Goal: Task Accomplishment & Management: Manage account settings

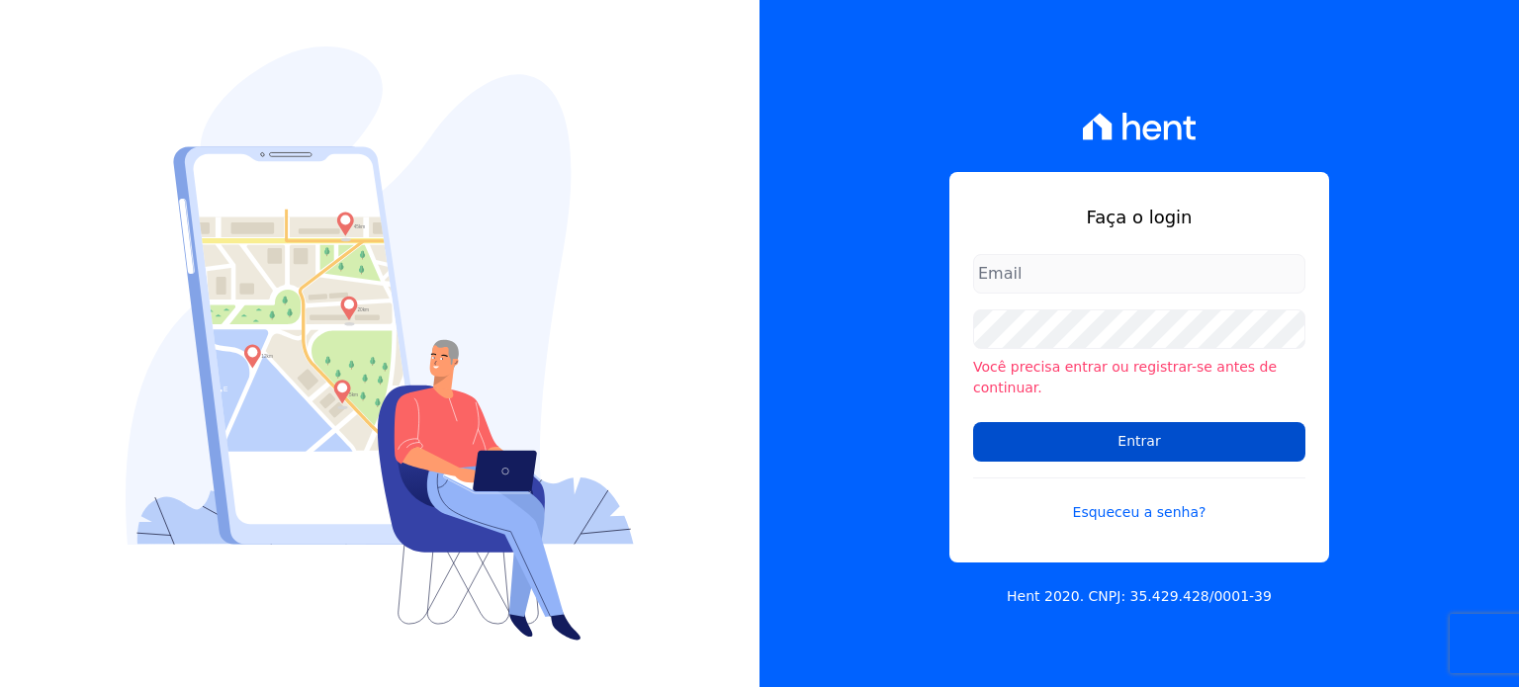
type input "[PERSON_NAME][EMAIL_ADDRESS][DOMAIN_NAME]"
click at [1198, 440] on input "Entrar" at bounding box center [1139, 442] width 332 height 40
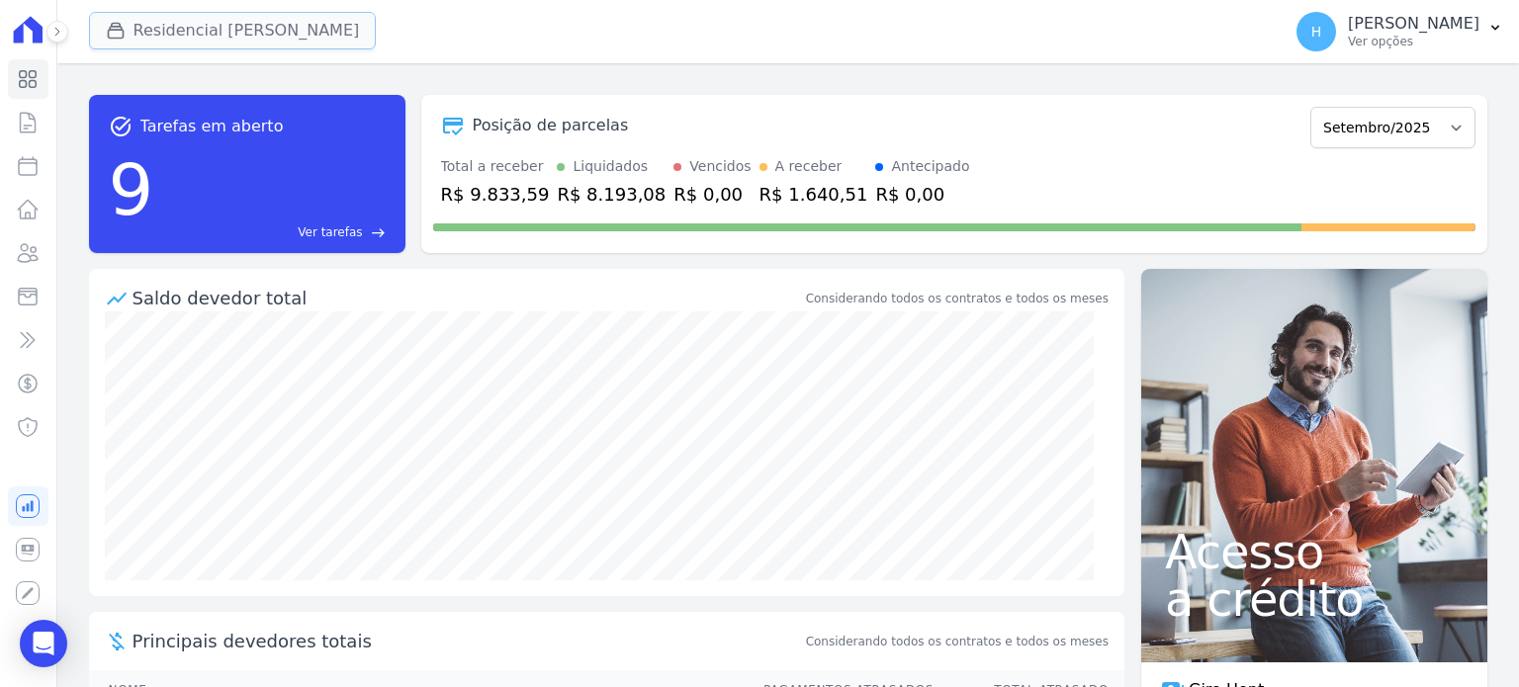
click at [168, 34] on button "Residencial [PERSON_NAME]" at bounding box center [233, 31] width 288 height 38
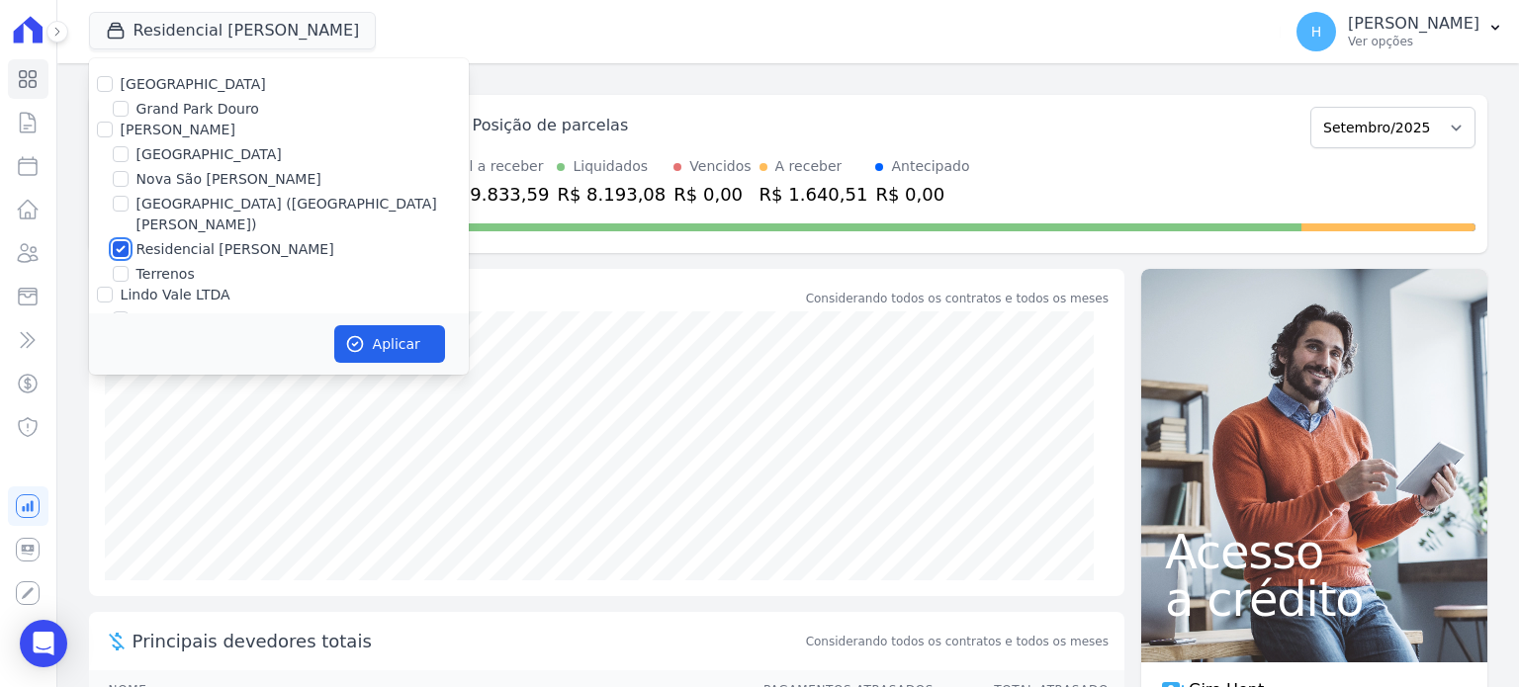
click at [120, 241] on input "Residencial [PERSON_NAME]" at bounding box center [121, 249] width 16 height 16
checkbox input "false"
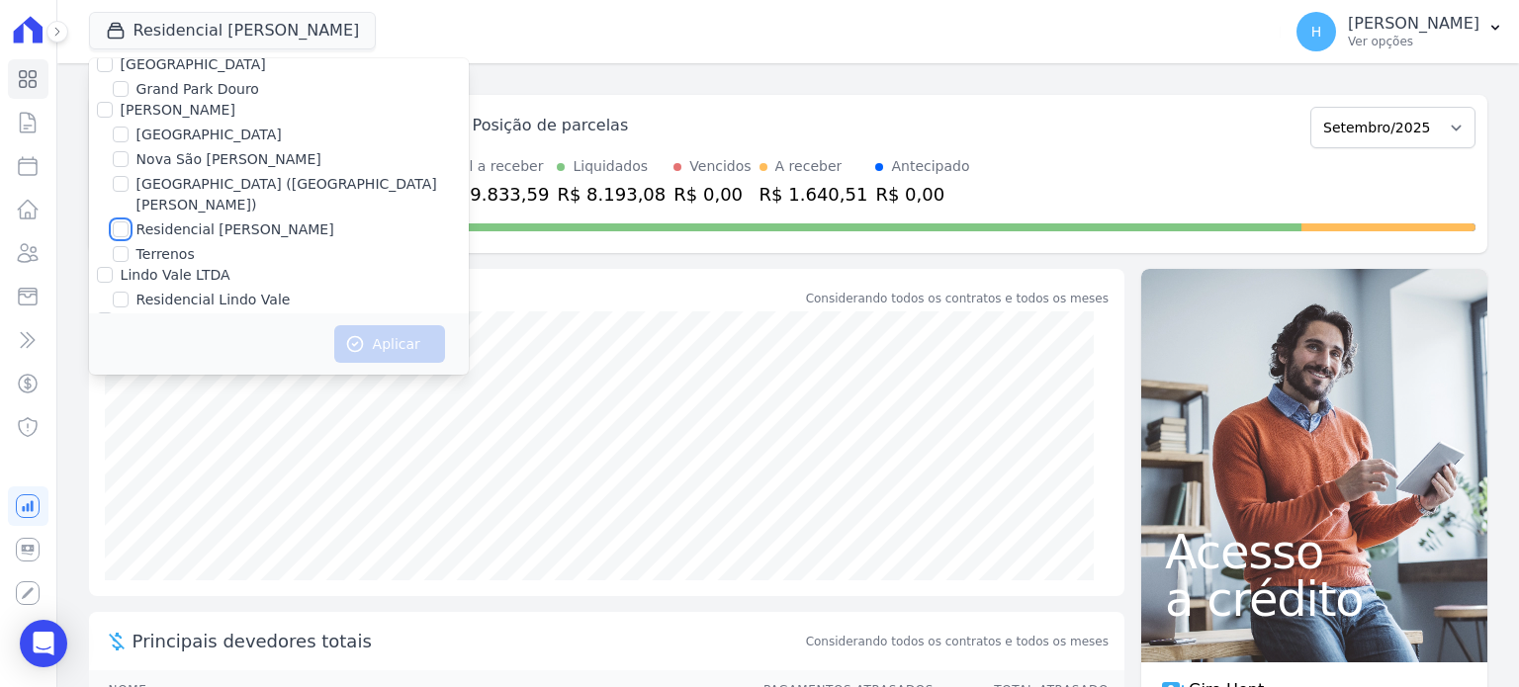
scroll to position [56, 0]
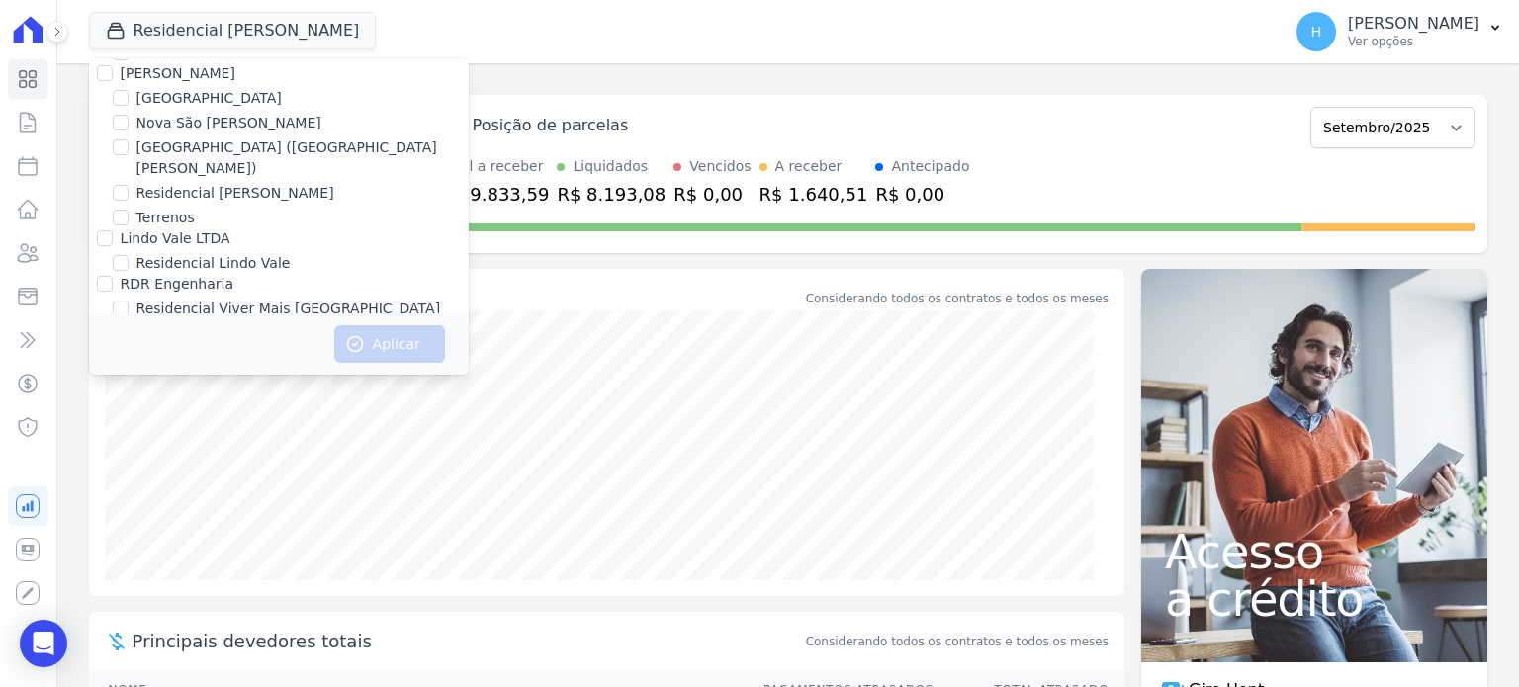
click at [223, 299] on label "Residencial Viver Mais [GEOGRAPHIC_DATA]" at bounding box center [288, 309] width 305 height 21
click at [129, 301] on input "Residencial Viver Mais [GEOGRAPHIC_DATA]" at bounding box center [121, 309] width 16 height 16
checkbox input "true"
click at [423, 345] on button "Aplicar" at bounding box center [389, 344] width 111 height 38
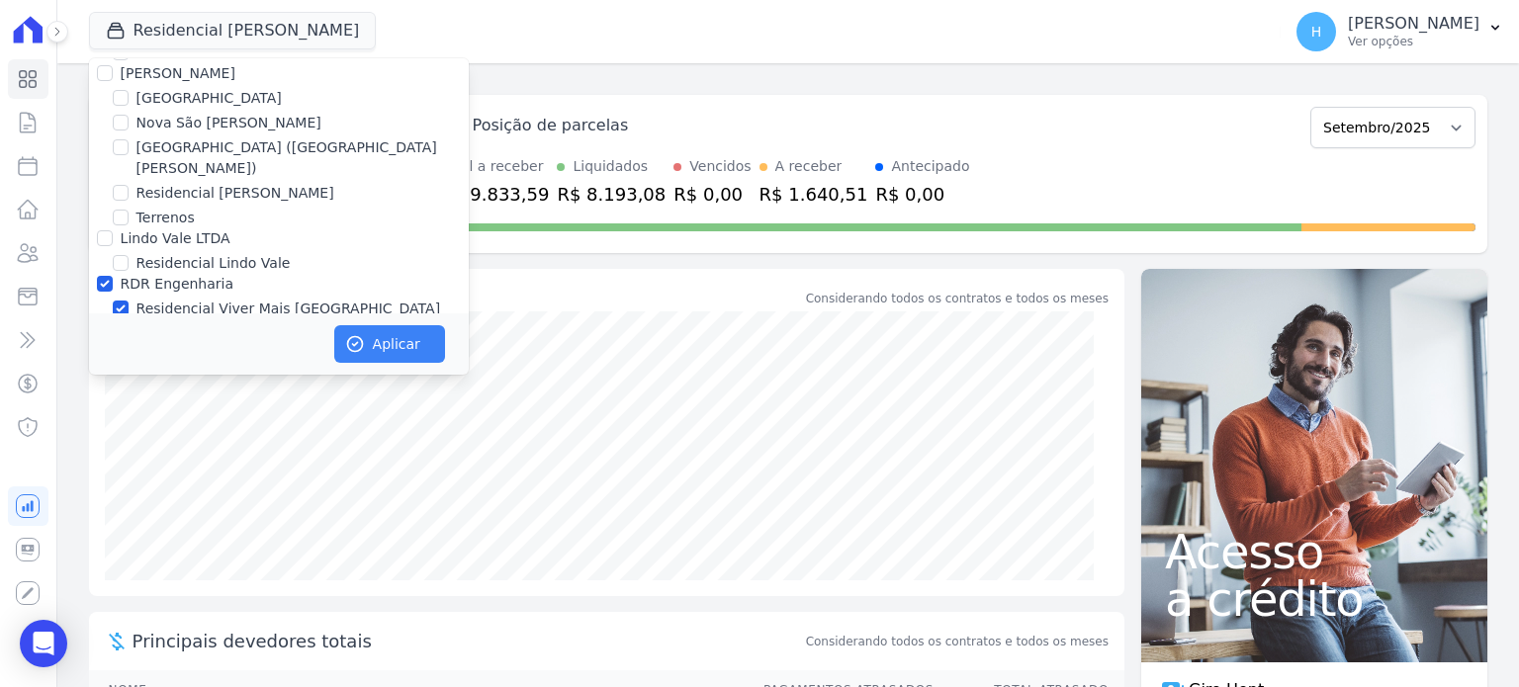
scroll to position [52, 0]
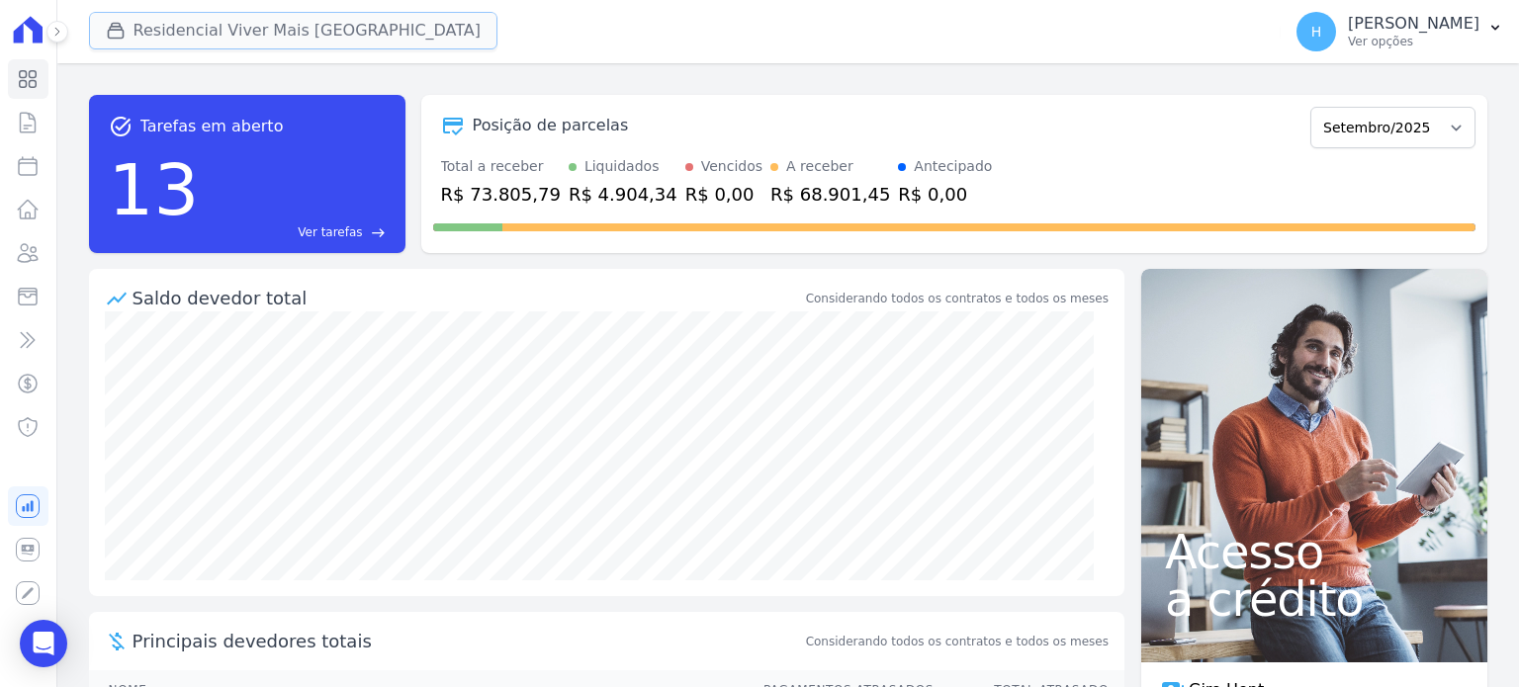
click at [229, 22] on button "Residencial Viver Mais [GEOGRAPHIC_DATA]" at bounding box center [293, 31] width 409 height 38
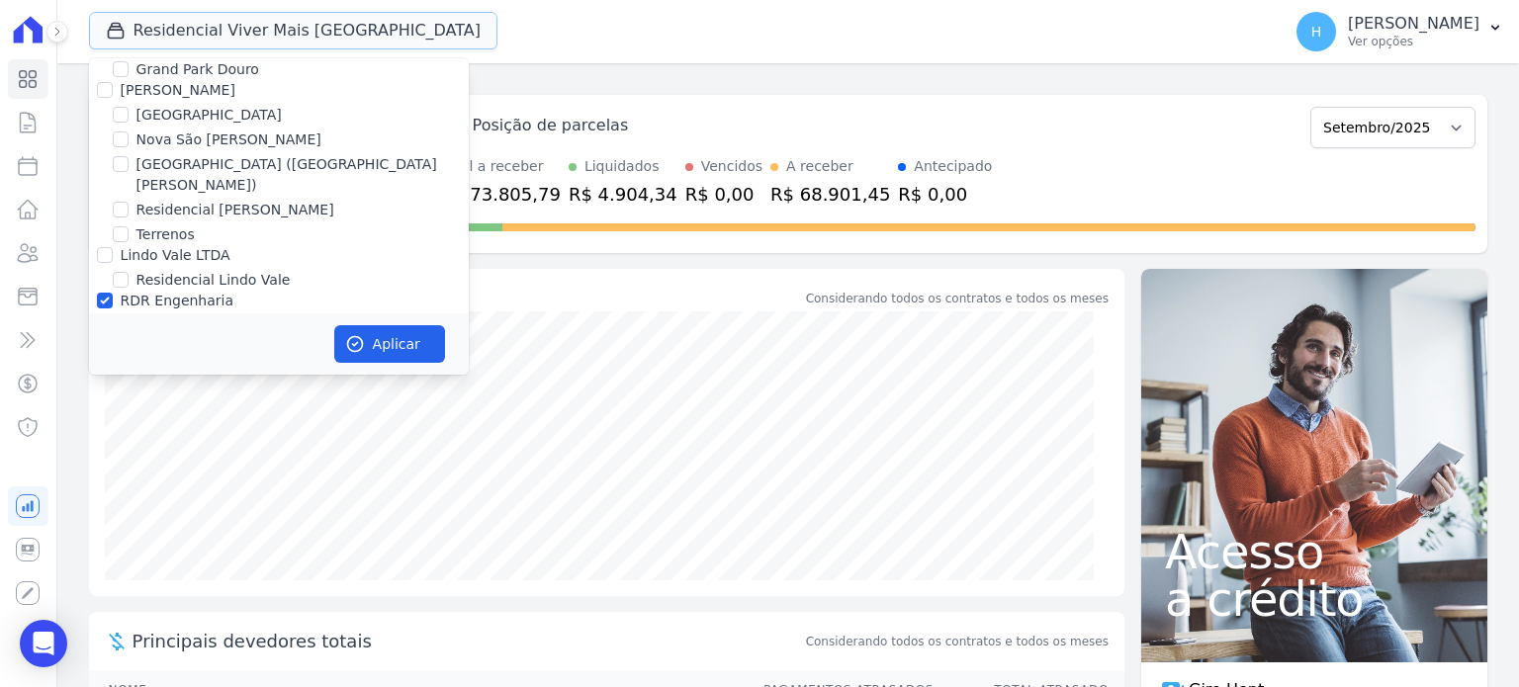
scroll to position [56, 0]
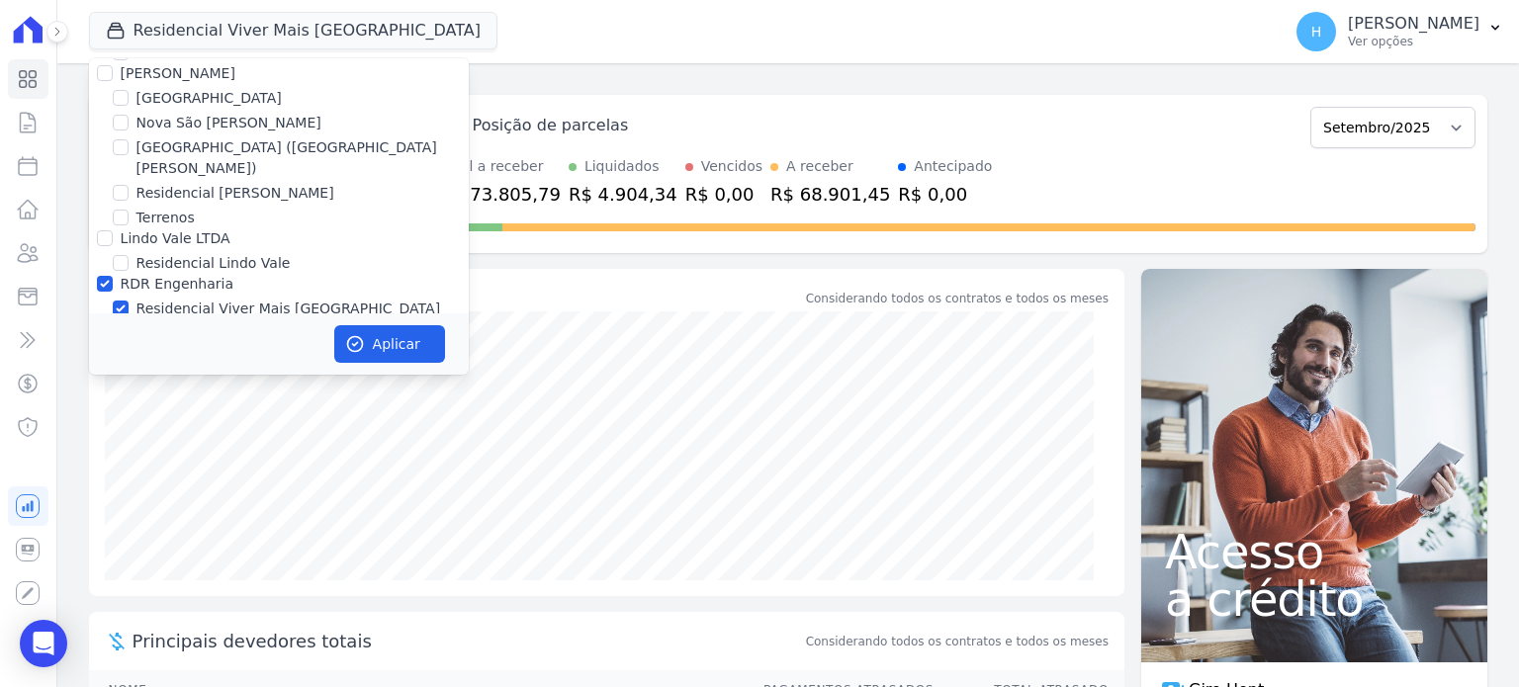
click at [158, 276] on label "RDR Engenharia" at bounding box center [177, 284] width 113 height 16
click at [113, 276] on input "RDR Engenharia" at bounding box center [105, 284] width 16 height 16
checkbox input "false"
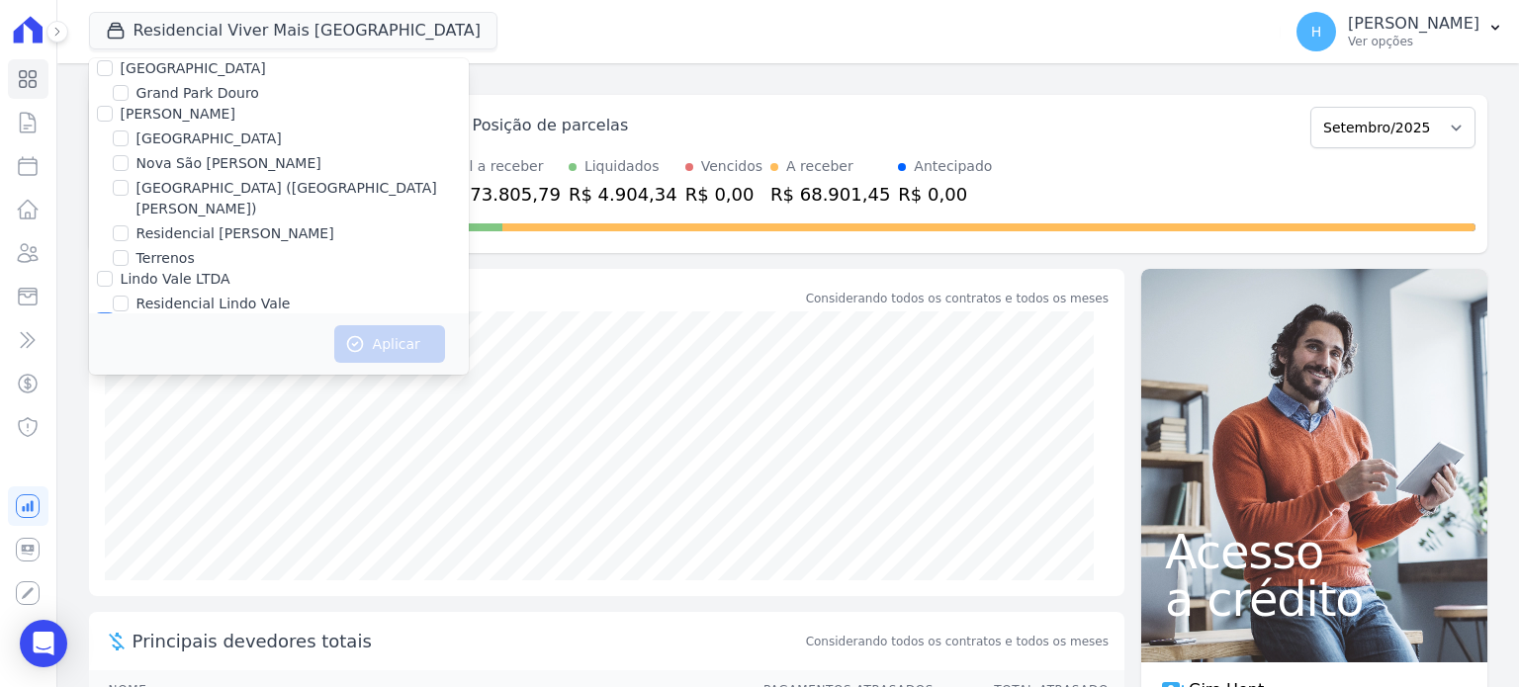
scroll to position [0, 0]
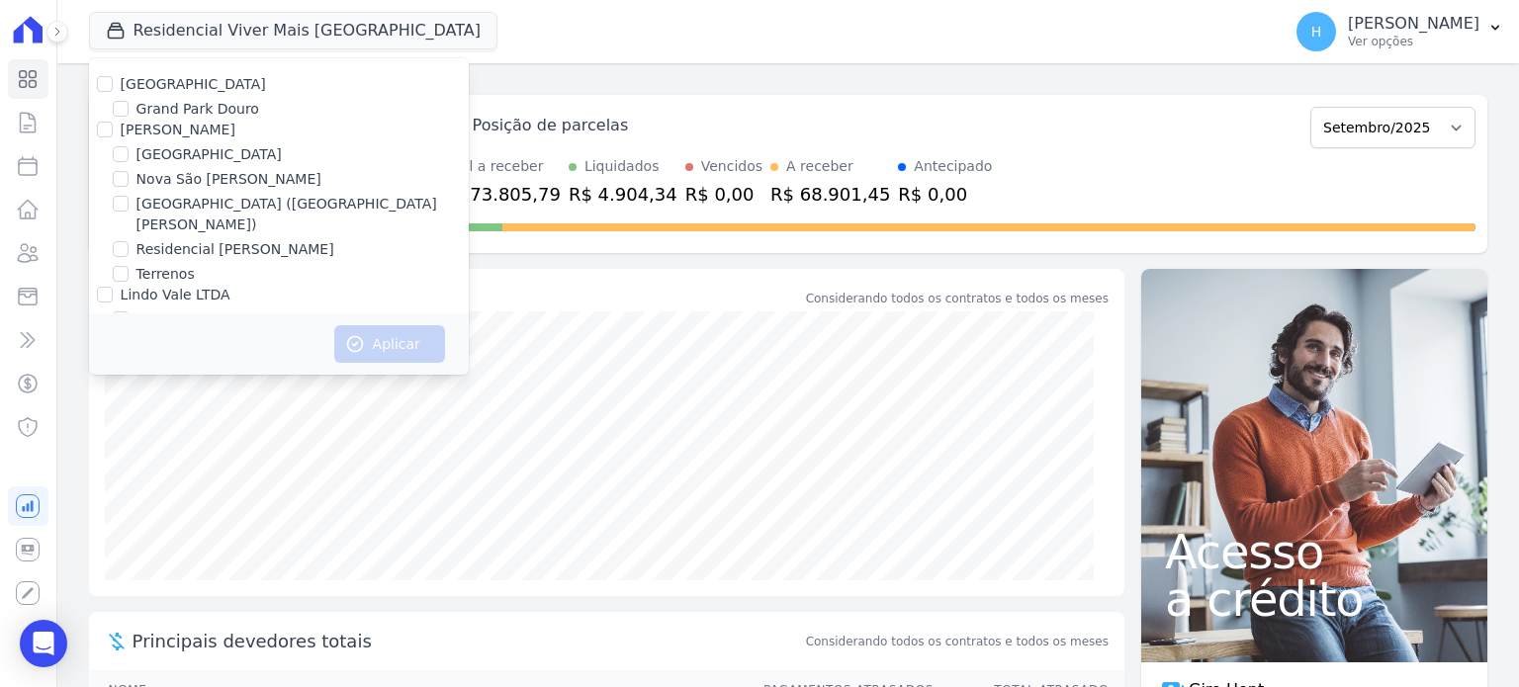
click at [257, 157] on div "[GEOGRAPHIC_DATA]" at bounding box center [279, 154] width 380 height 21
click at [230, 157] on label "[GEOGRAPHIC_DATA]" at bounding box center [208, 154] width 145 height 21
click at [129, 157] on input "[GEOGRAPHIC_DATA]" at bounding box center [121, 154] width 16 height 16
checkbox input "true"
click at [375, 335] on button "Aplicar" at bounding box center [389, 344] width 111 height 38
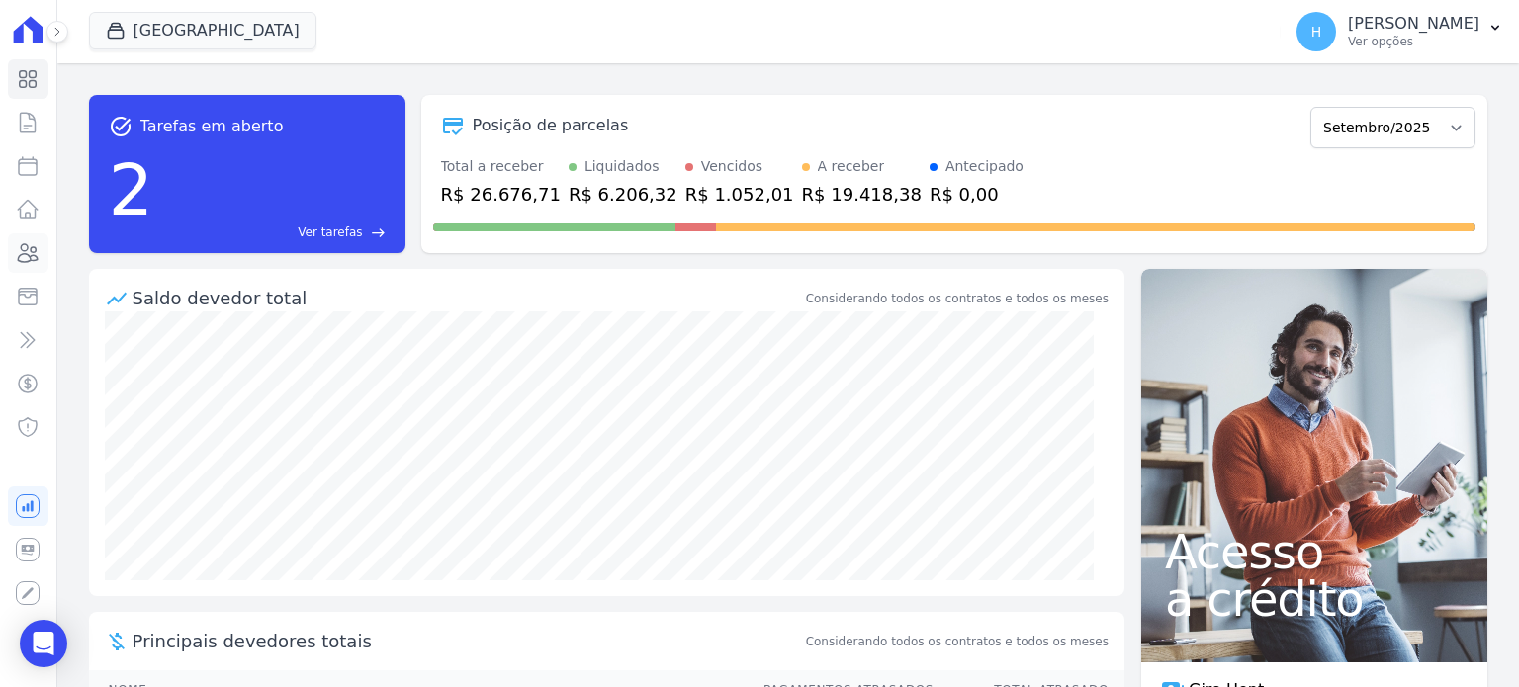
click at [29, 260] on icon at bounding box center [28, 253] width 24 height 24
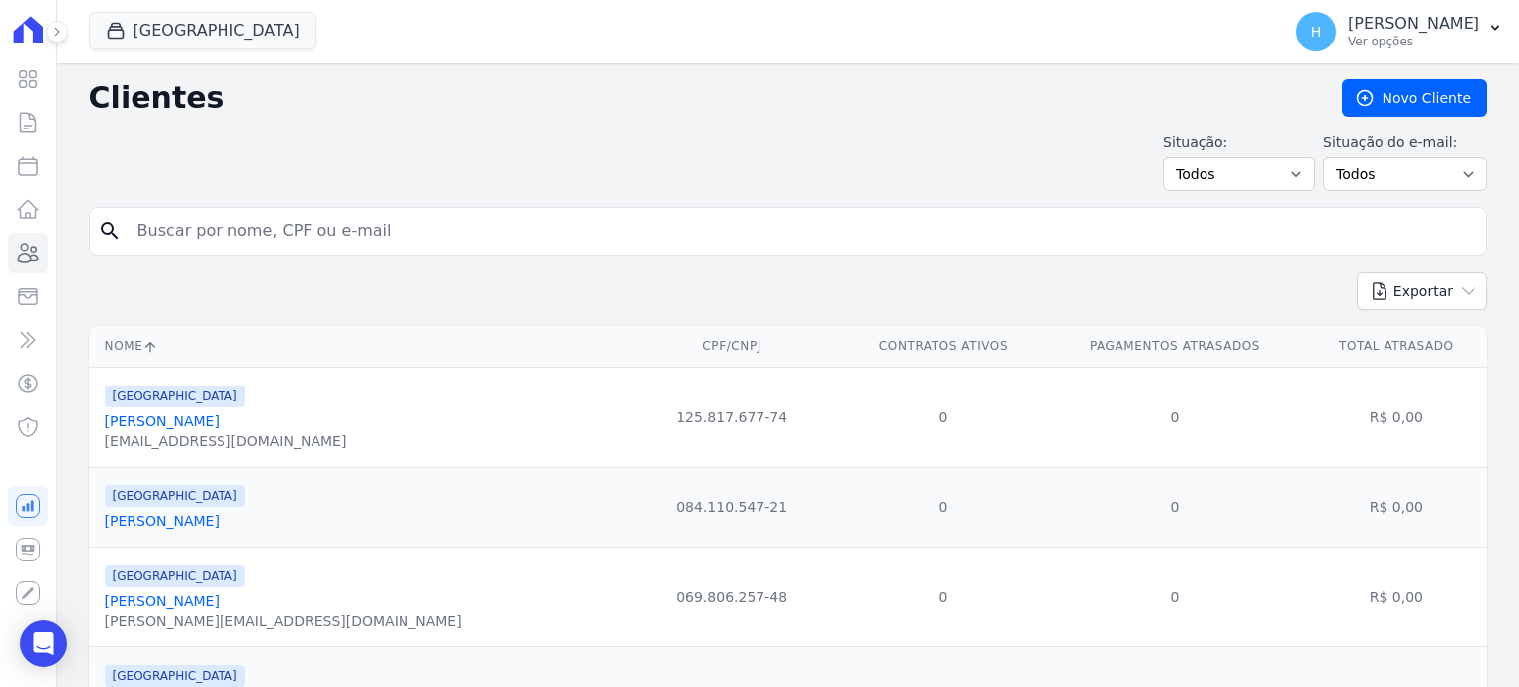
click at [356, 216] on input "search" at bounding box center [802, 232] width 1353 height 40
paste input "[PERSON_NAME] [PERSON_NAME]"
type input "[PERSON_NAME] [PERSON_NAME]"
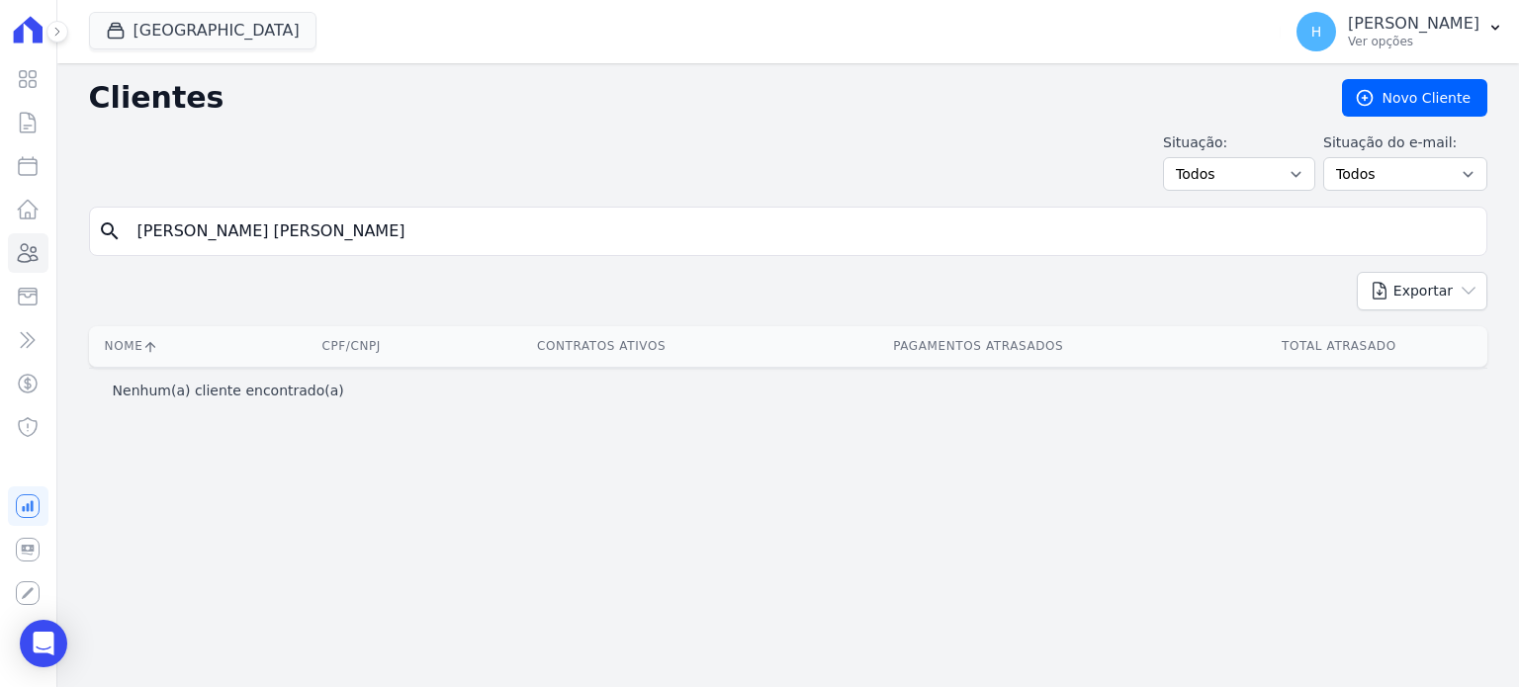
click at [340, 230] on input "[PERSON_NAME] [PERSON_NAME]" at bounding box center [802, 232] width 1353 height 40
click at [1493, 25] on icon "button" at bounding box center [1496, 28] width 16 height 16
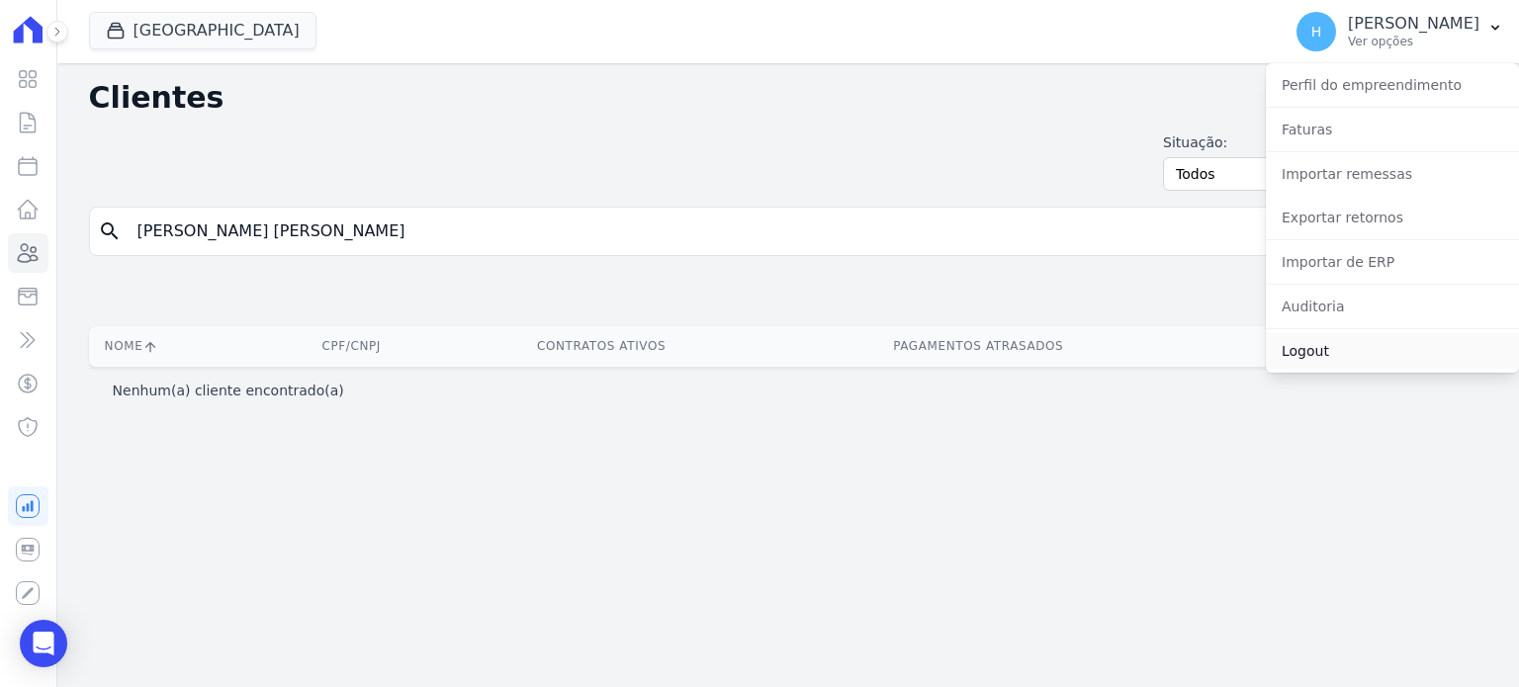
click at [1352, 352] on link "Logout" at bounding box center [1392, 351] width 253 height 36
